Goal: Task Accomplishment & Management: Use online tool/utility

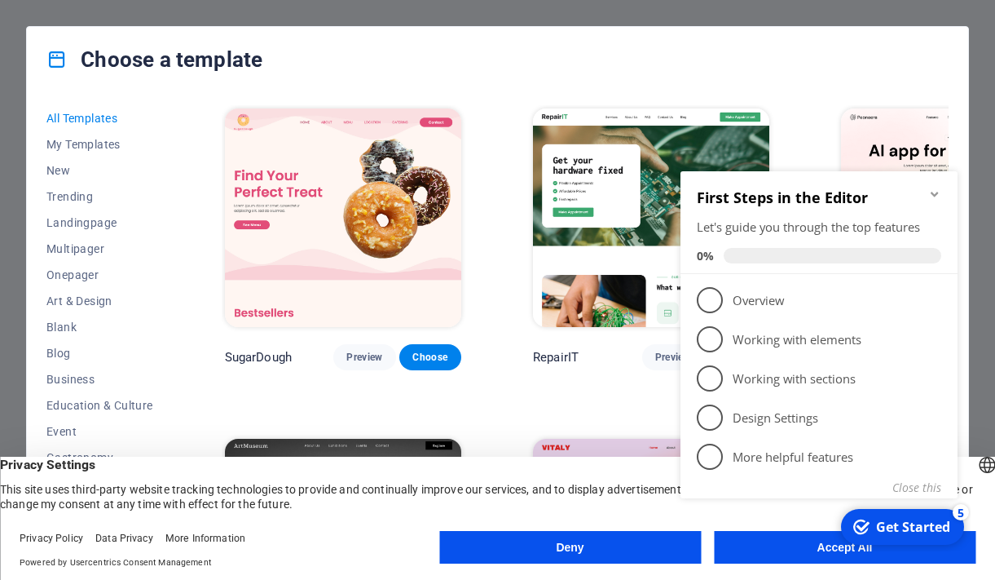
click at [804, 546] on div "checkmark Get Started 5 First Steps in the Editor Let's guide you through the t…" at bounding box center [822, 353] width 297 height 395
click at [824, 549] on div "checkmark Get Started 5 First Steps in the Editor Let's guide you through the t…" at bounding box center [822, 353] width 297 height 395
click at [936, 192] on icon "Minimize checklist" at bounding box center [934, 193] width 13 height 13
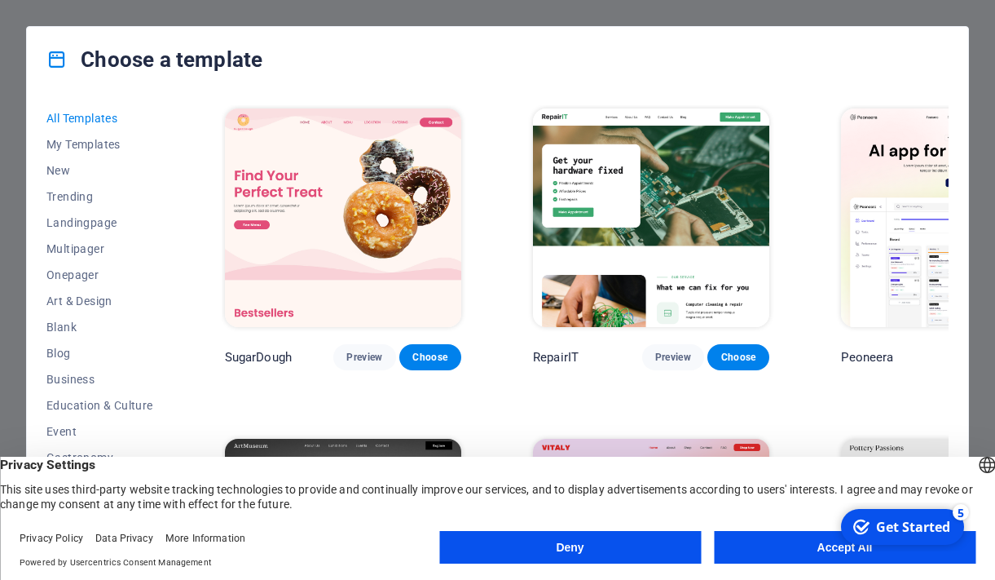
click at [805, 554] on button "Accept All" at bounding box center [845, 547] width 262 height 33
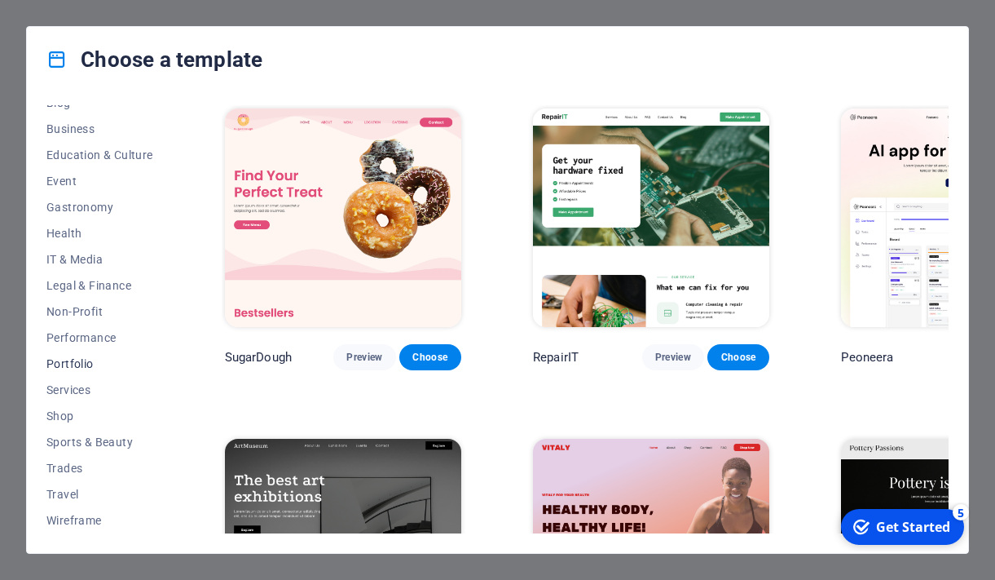
scroll to position [250, 0]
click at [75, 390] on span "Services" at bounding box center [99, 389] width 107 height 13
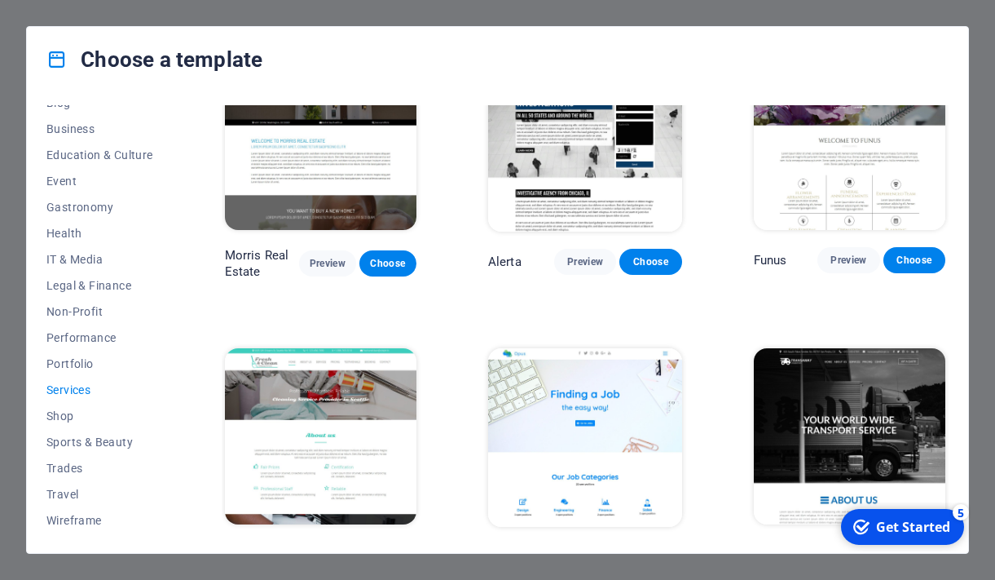
scroll to position [1225, 0]
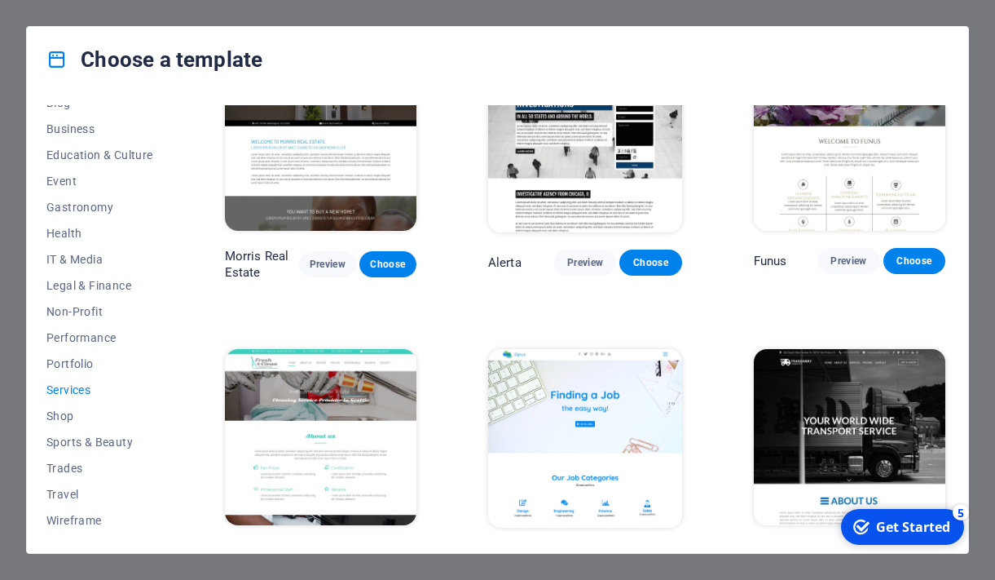
click at [78, 383] on span "Services" at bounding box center [99, 389] width 107 height 13
click at [83, 255] on span "IT & Media" at bounding box center [99, 259] width 107 height 13
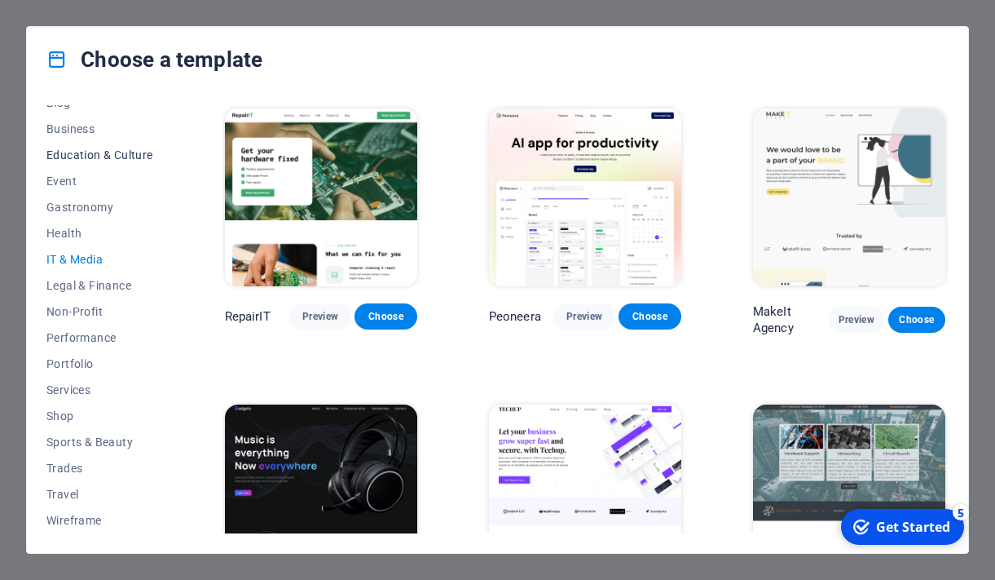
scroll to position [250, 0]
click at [380, 310] on span "Choose" at bounding box center [386, 316] width 36 height 13
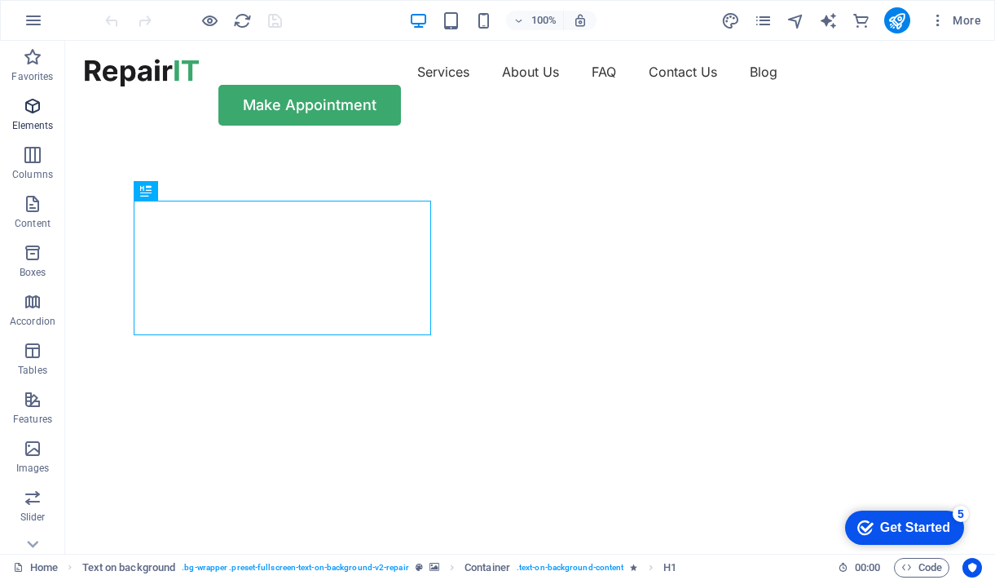
click at [37, 118] on span "Elements" at bounding box center [32, 115] width 65 height 39
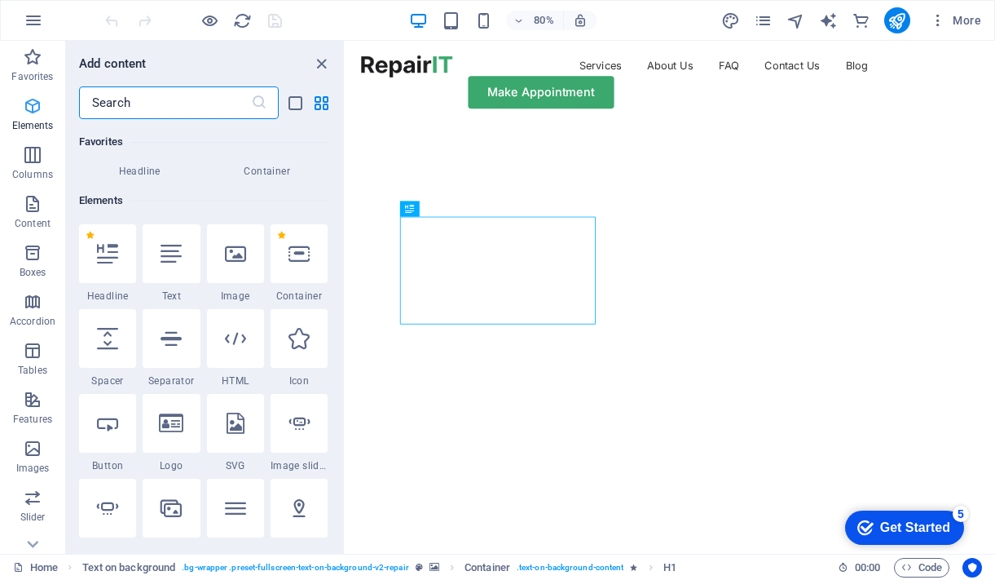
scroll to position [174, 0]
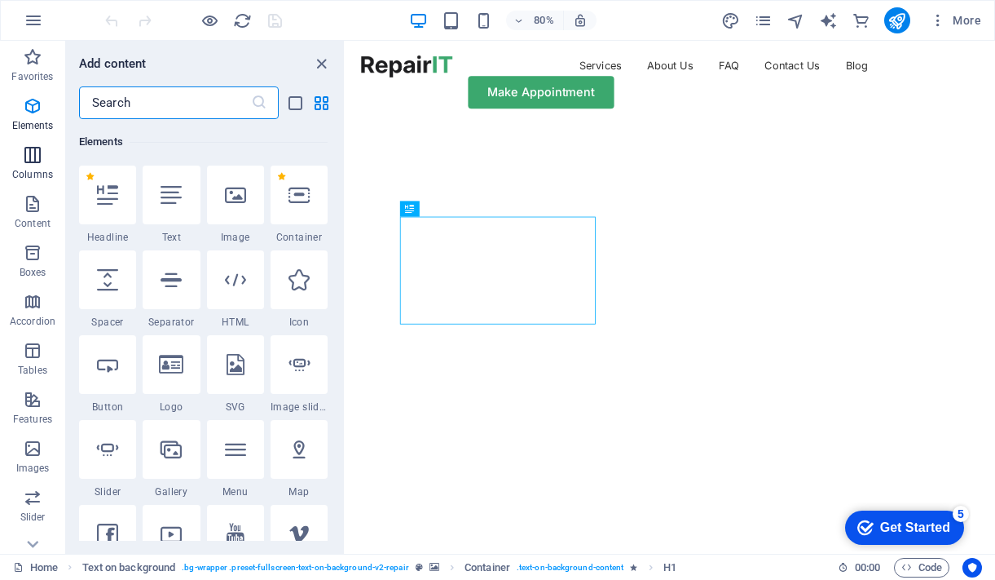
click at [37, 161] on icon "button" at bounding box center [33, 155] width 20 height 20
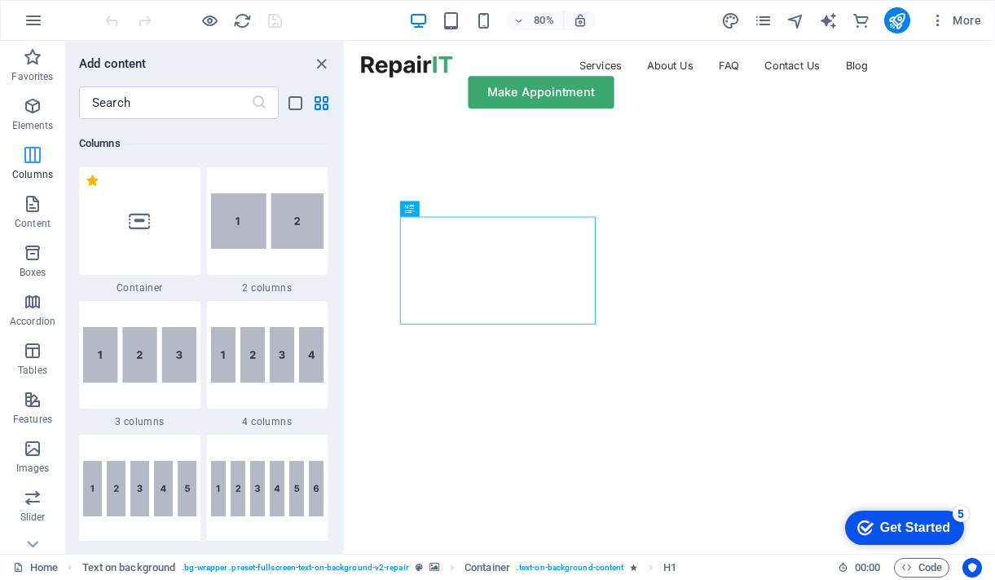
scroll to position [807, 0]
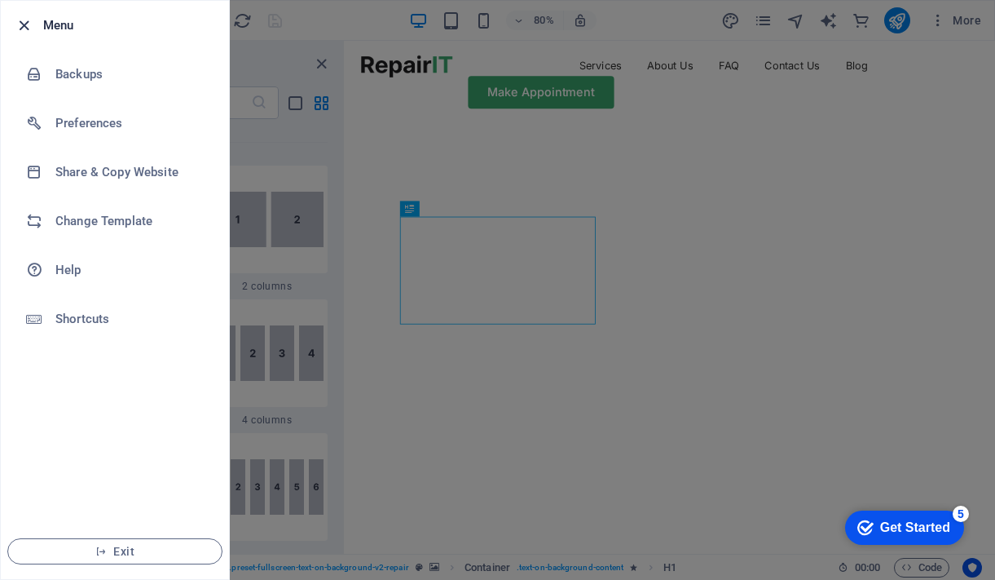
click at [19, 28] on icon "button" at bounding box center [24, 25] width 19 height 19
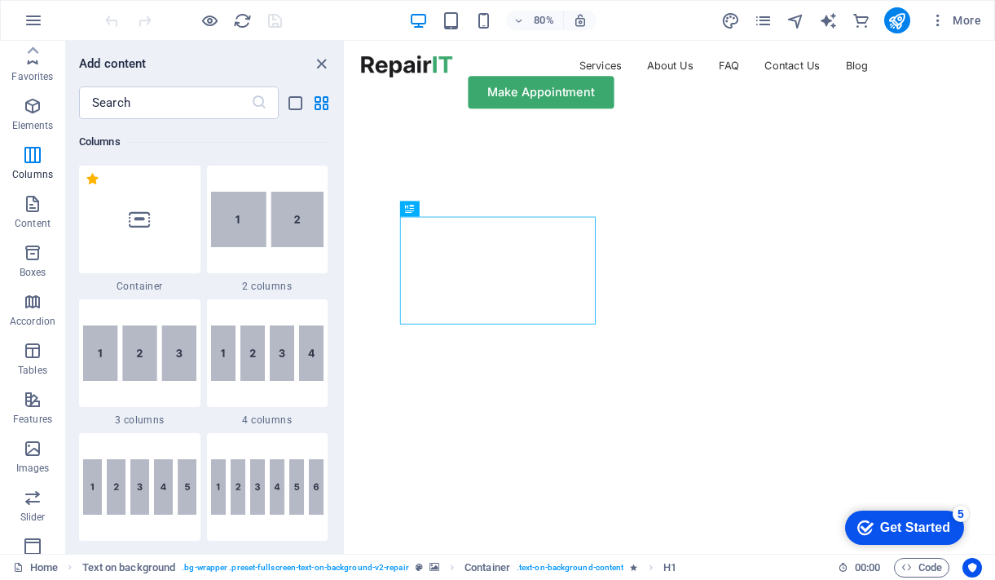
scroll to position [0, 0]
click at [30, 203] on icon "button" at bounding box center [33, 204] width 20 height 20
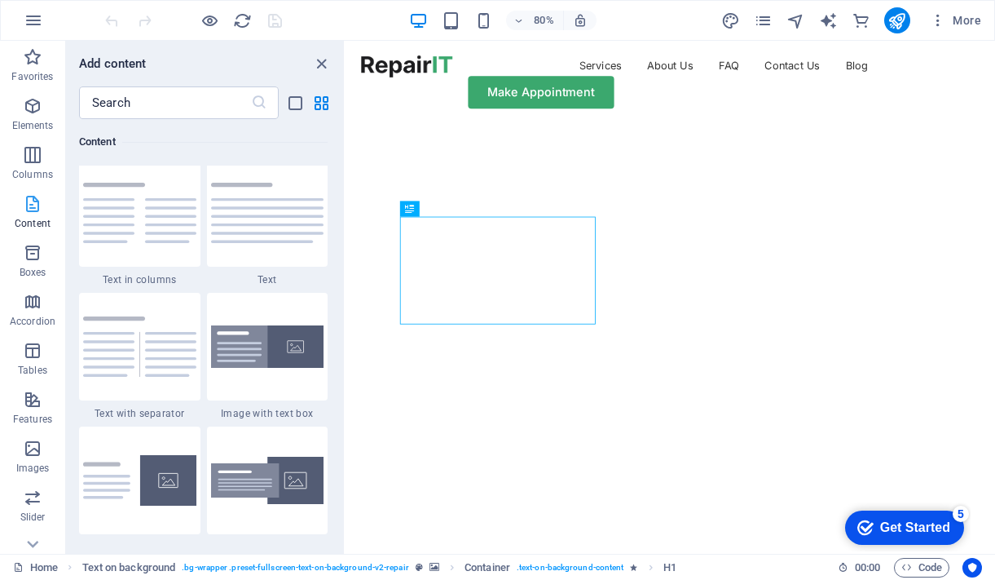
scroll to position [2866, 0]
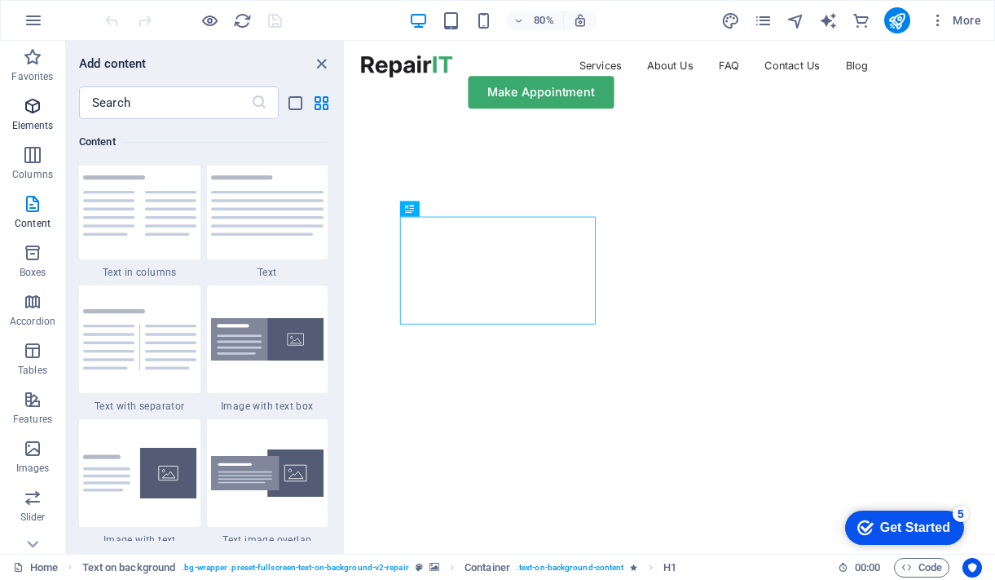
click at [37, 112] on icon "button" at bounding box center [33, 106] width 20 height 20
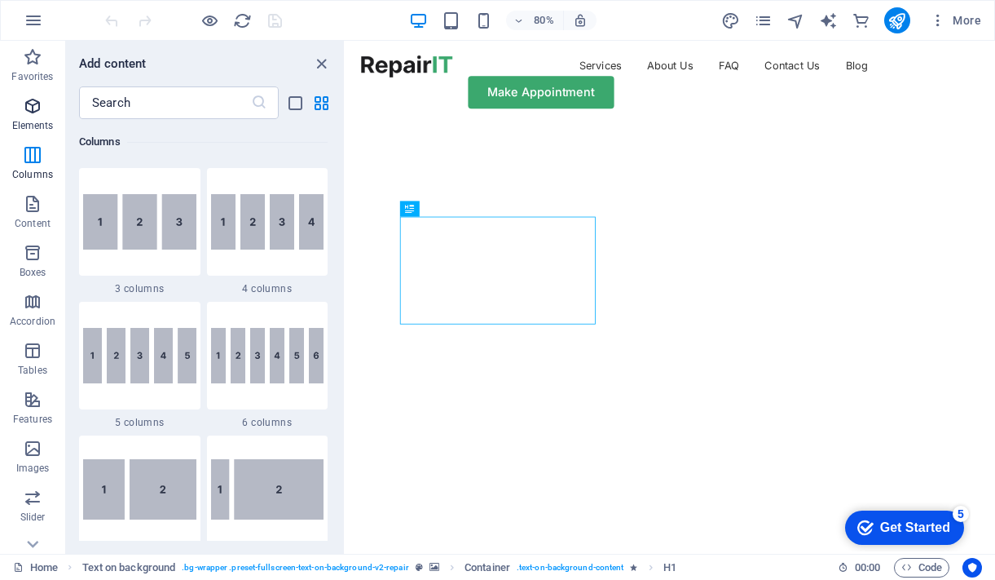
scroll to position [174, 0]
